Goal: Use online tool/utility: Utilize a website feature to perform a specific function

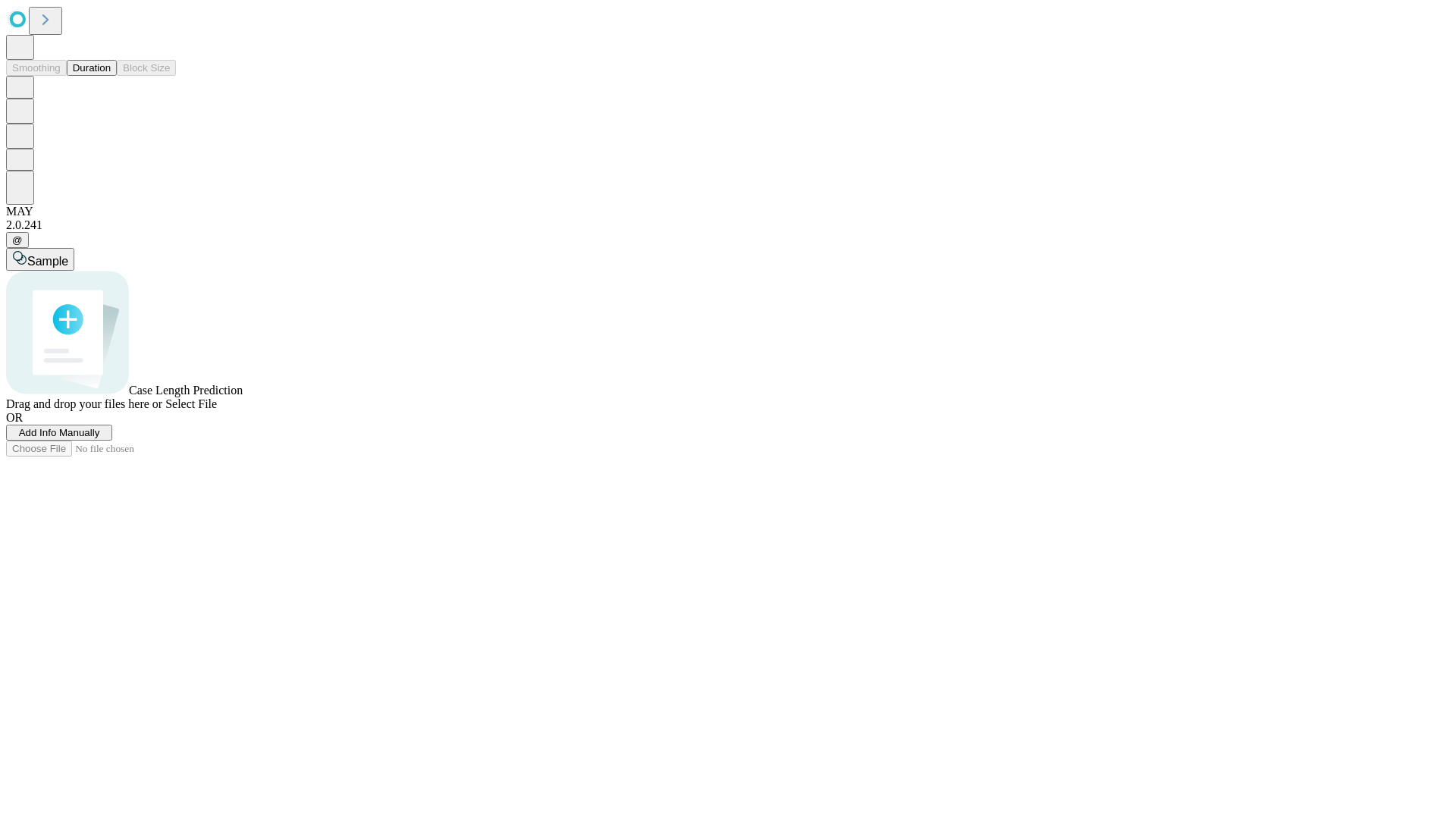
click at [110, 75] on button "Duration" at bounding box center [91, 68] width 50 height 16
click at [100, 438] on span "Add Info Manually" at bounding box center [59, 433] width 81 height 11
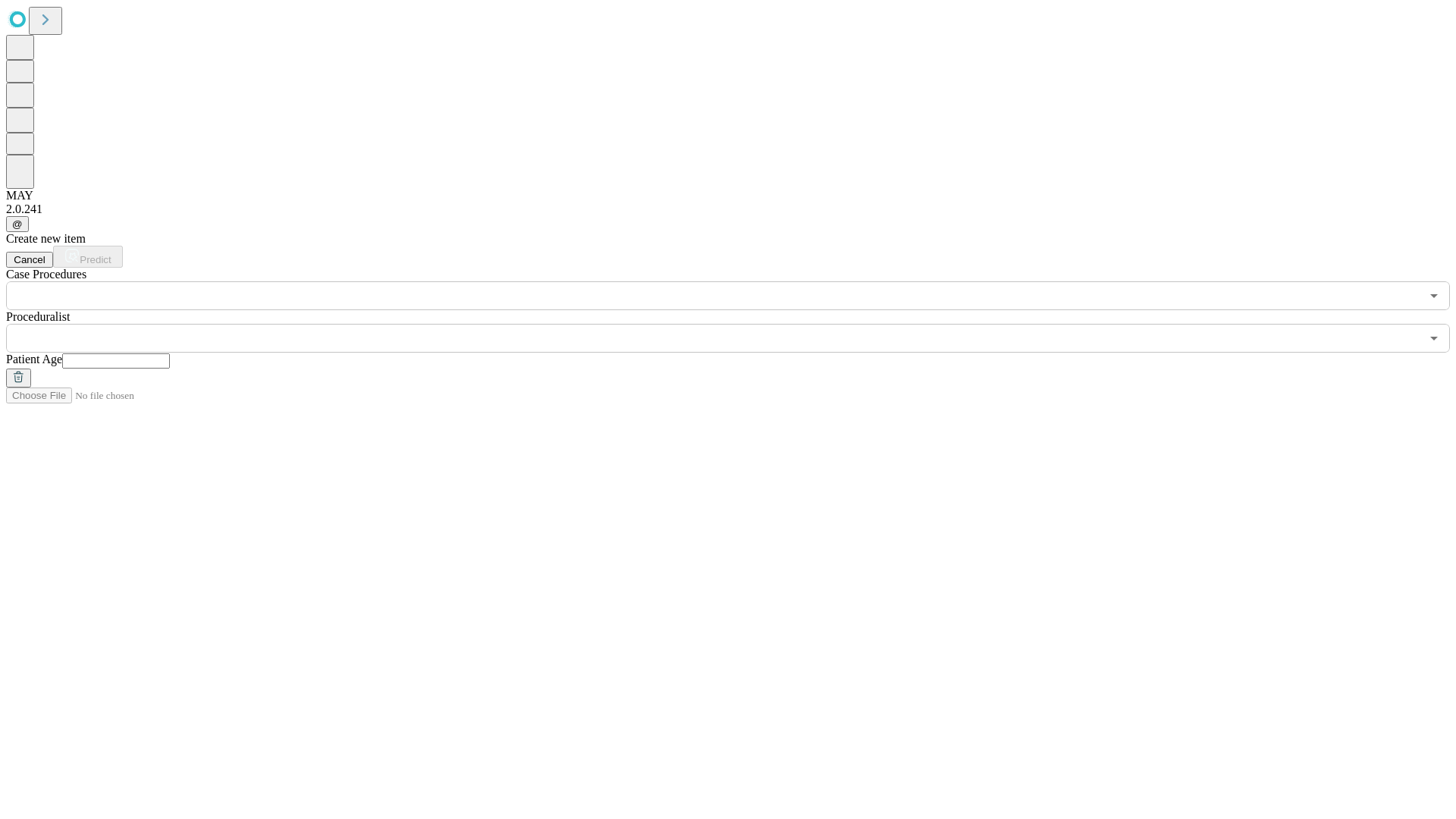
click at [170, 353] on input "text" at bounding box center [116, 361] width 108 height 15
type input "**"
click at [738, 323] on input "text" at bounding box center [713, 337] width 1415 height 29
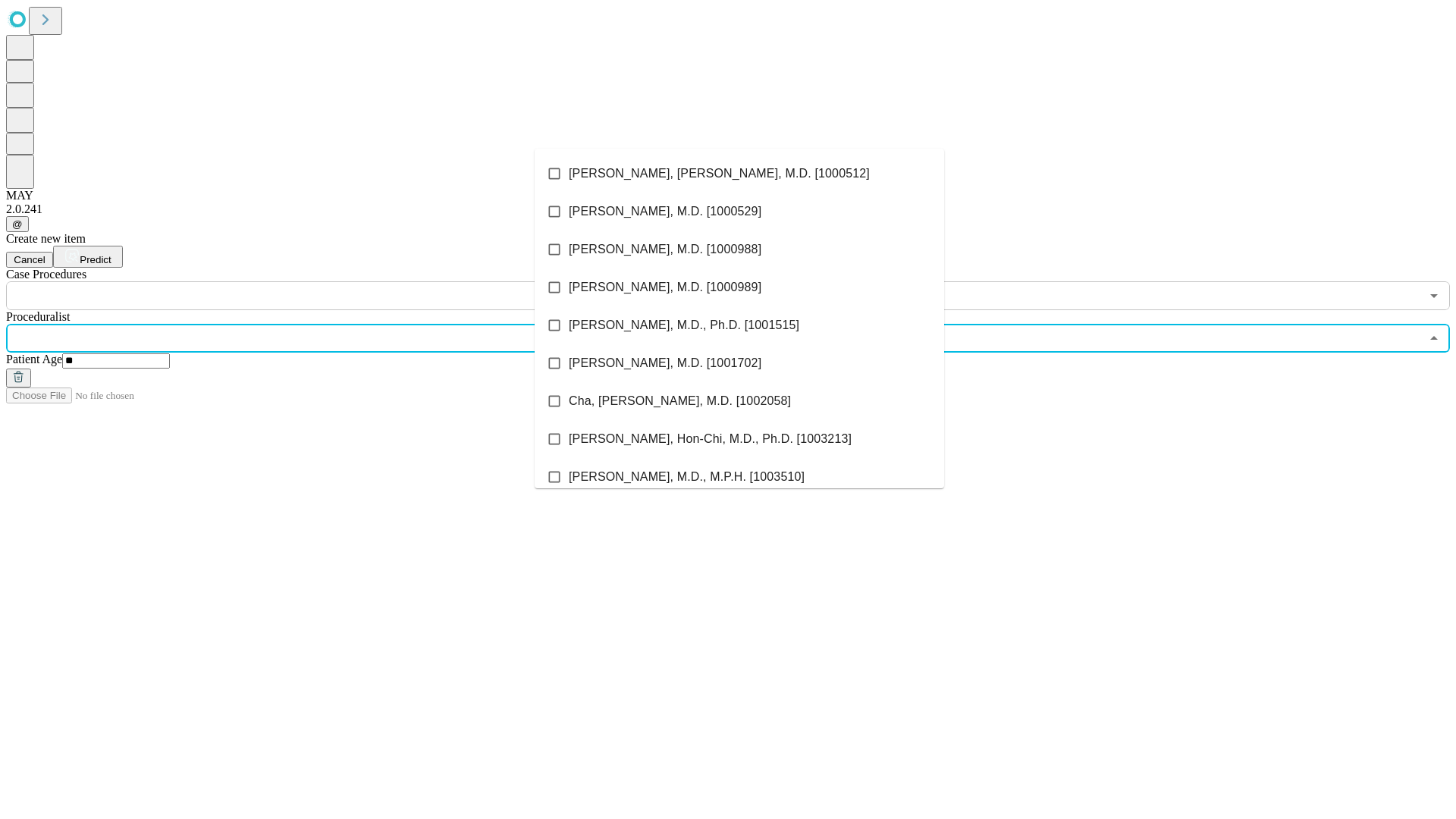
click at [739, 173] on li "[PERSON_NAME], [PERSON_NAME], M.D. [1000512]" at bounding box center [739, 173] width 409 height 38
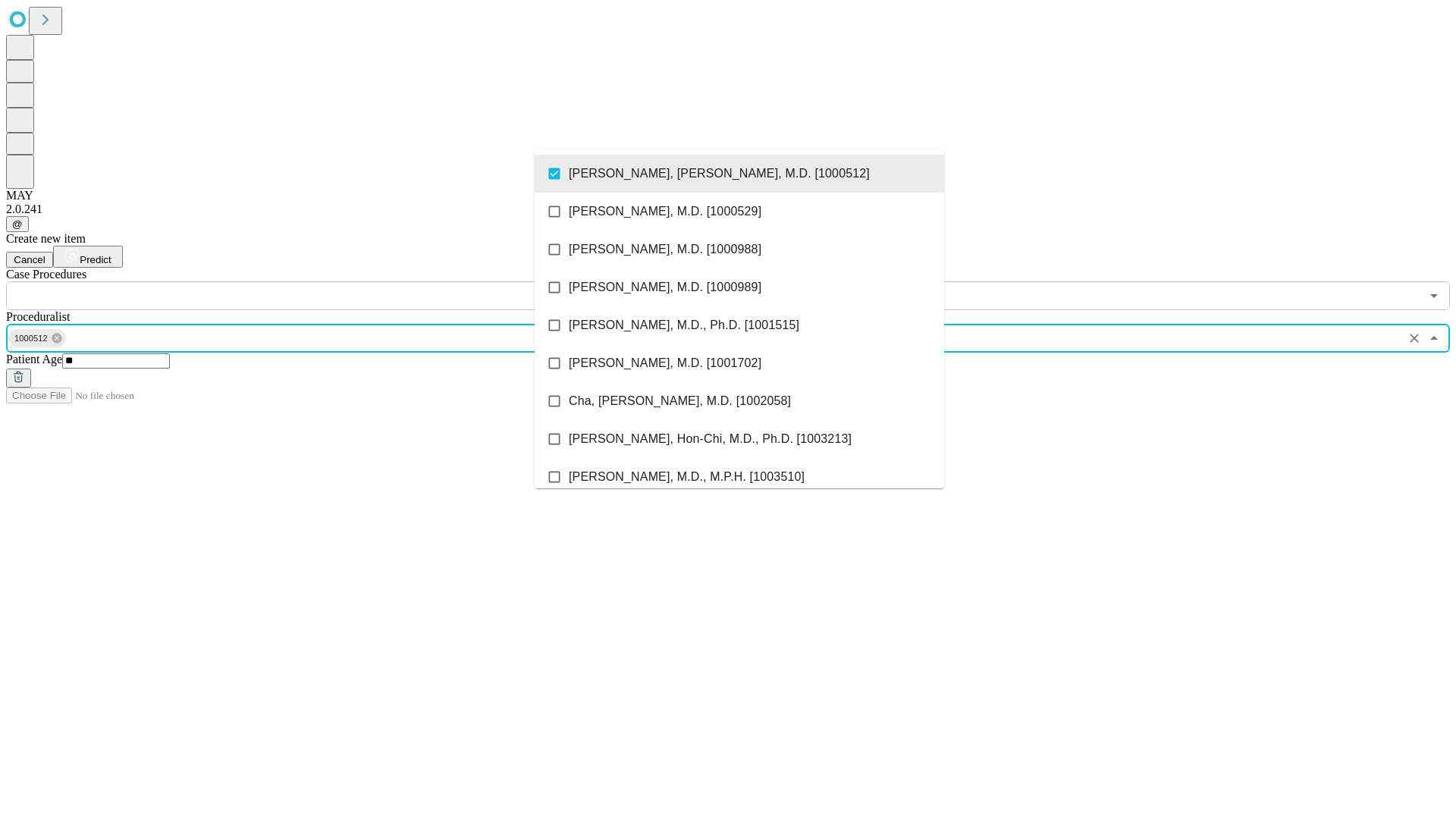
click at [319, 281] on input "text" at bounding box center [713, 295] width 1415 height 29
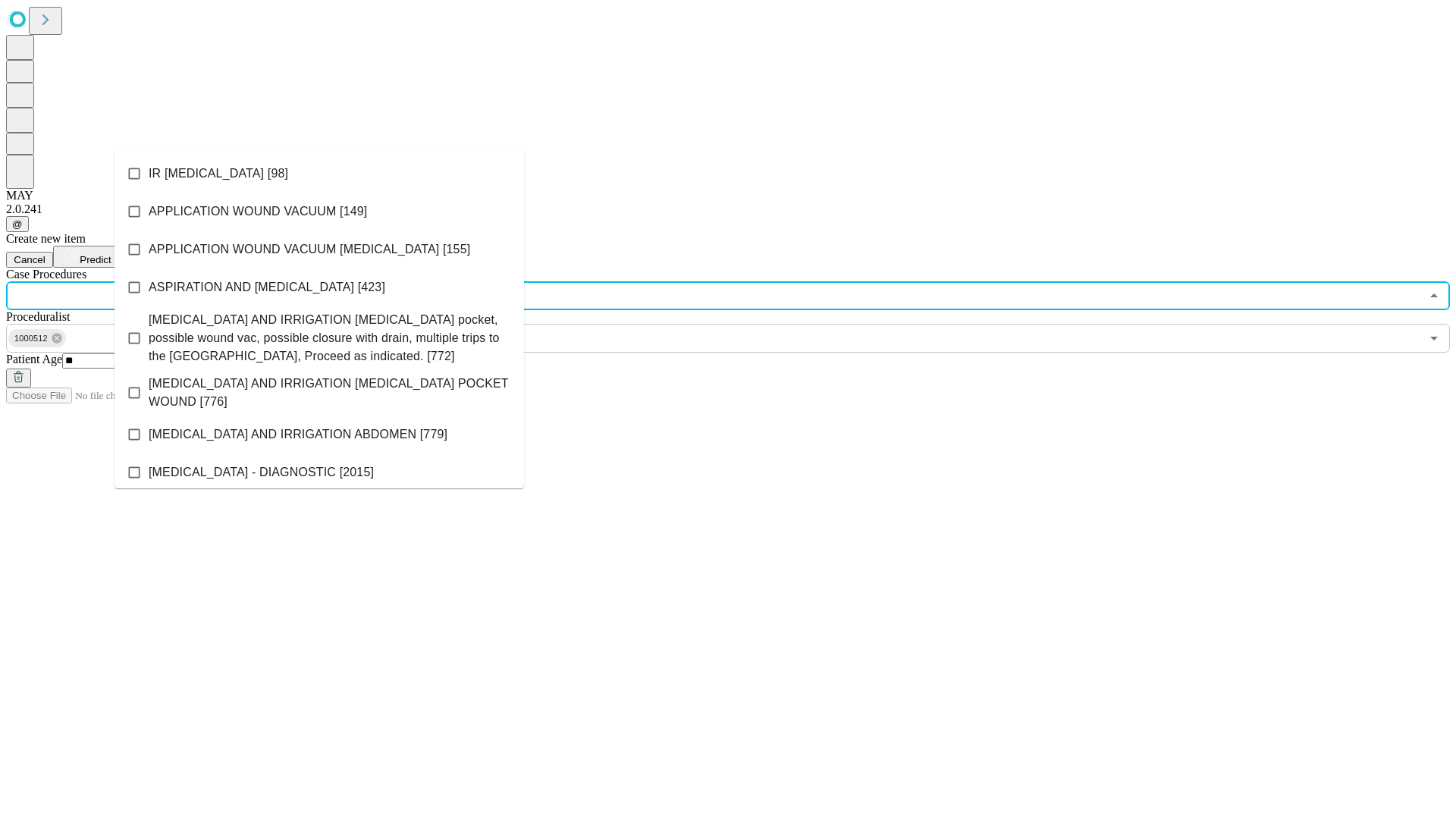
click at [320, 173] on li "IR [MEDICAL_DATA] [98]" at bounding box center [319, 173] width 409 height 38
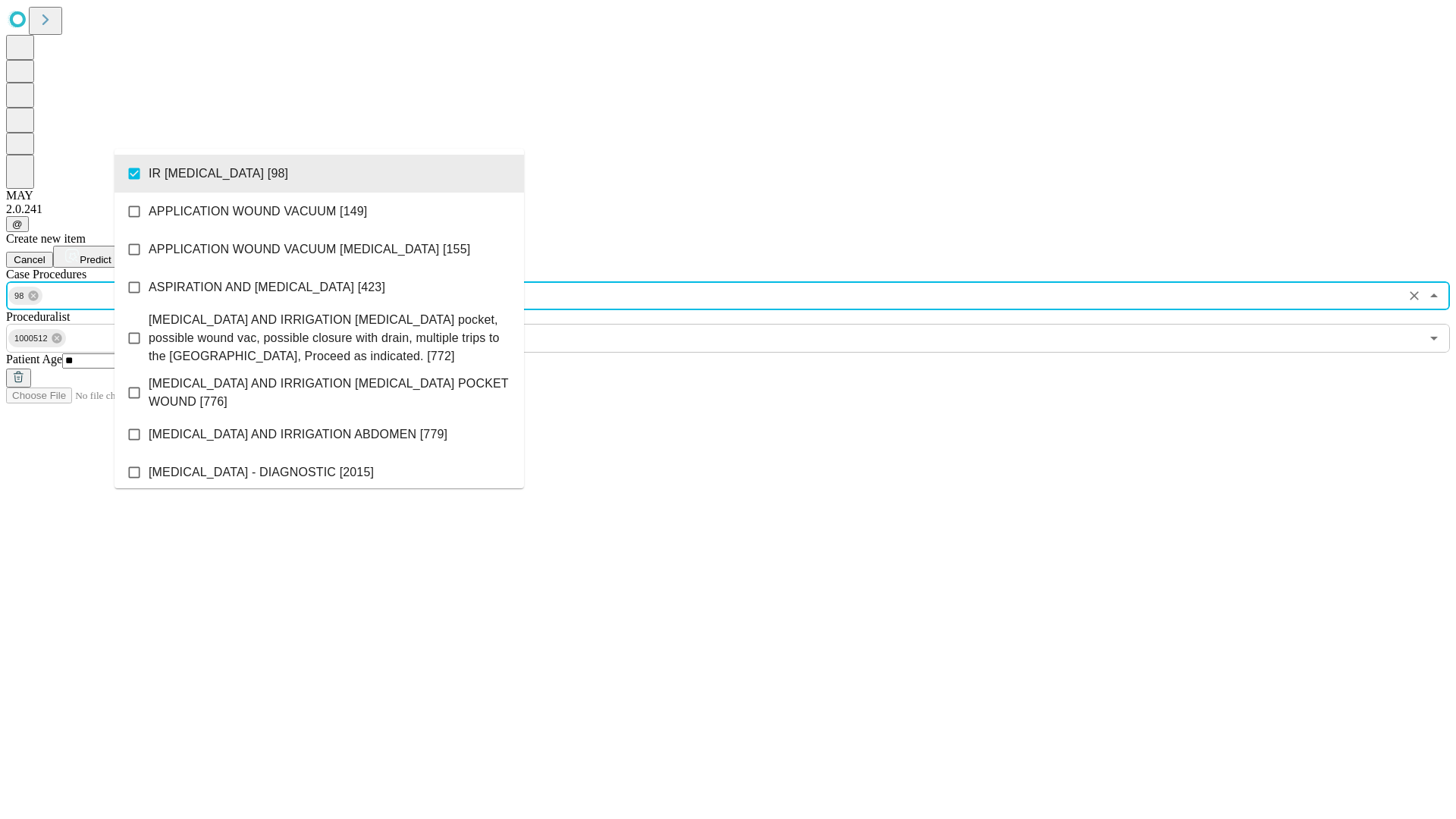
click at [110, 254] on span "Predict" at bounding box center [94, 259] width 31 height 11
